Goal: Communication & Community: Connect with others

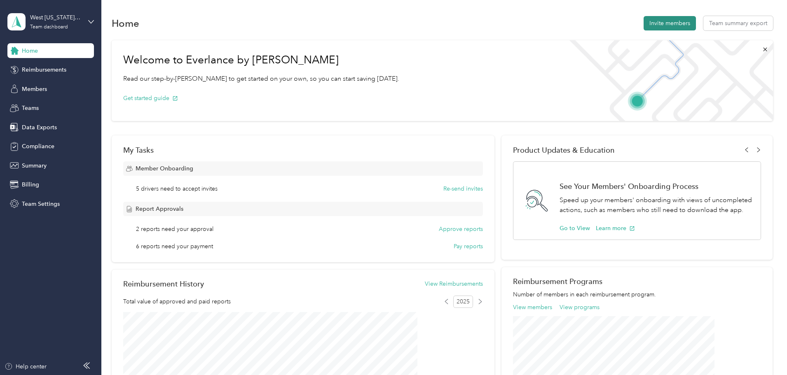
click at [643, 23] on button "Invite members" at bounding box center [669, 23] width 52 height 14
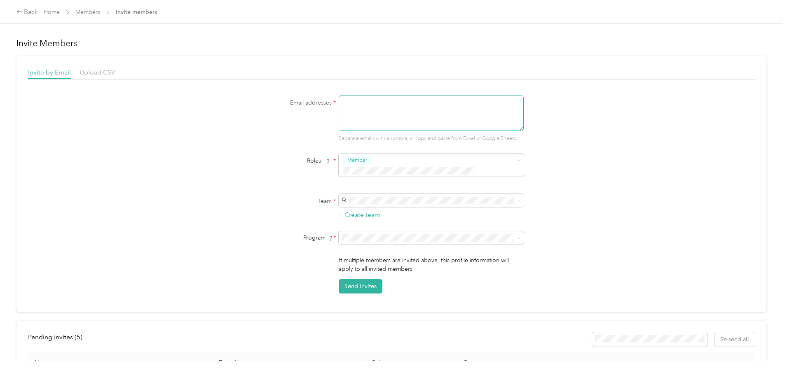
click at [419, 116] on textarea at bounding box center [431, 113] width 185 height 35
type textarea "[EMAIL_ADDRESS][DOMAIN_NAME]"
click at [409, 209] on div "West [US_STATE] Transport (Main organization) [PERSON_NAME]" at bounding box center [429, 210] width 173 height 19
click at [279, 206] on div "Team * + Create team" at bounding box center [391, 207] width 317 height 26
click at [359, 279] on button "Send Invites" at bounding box center [361, 286] width 44 height 14
